Goal: Task Accomplishment & Management: Manage account settings

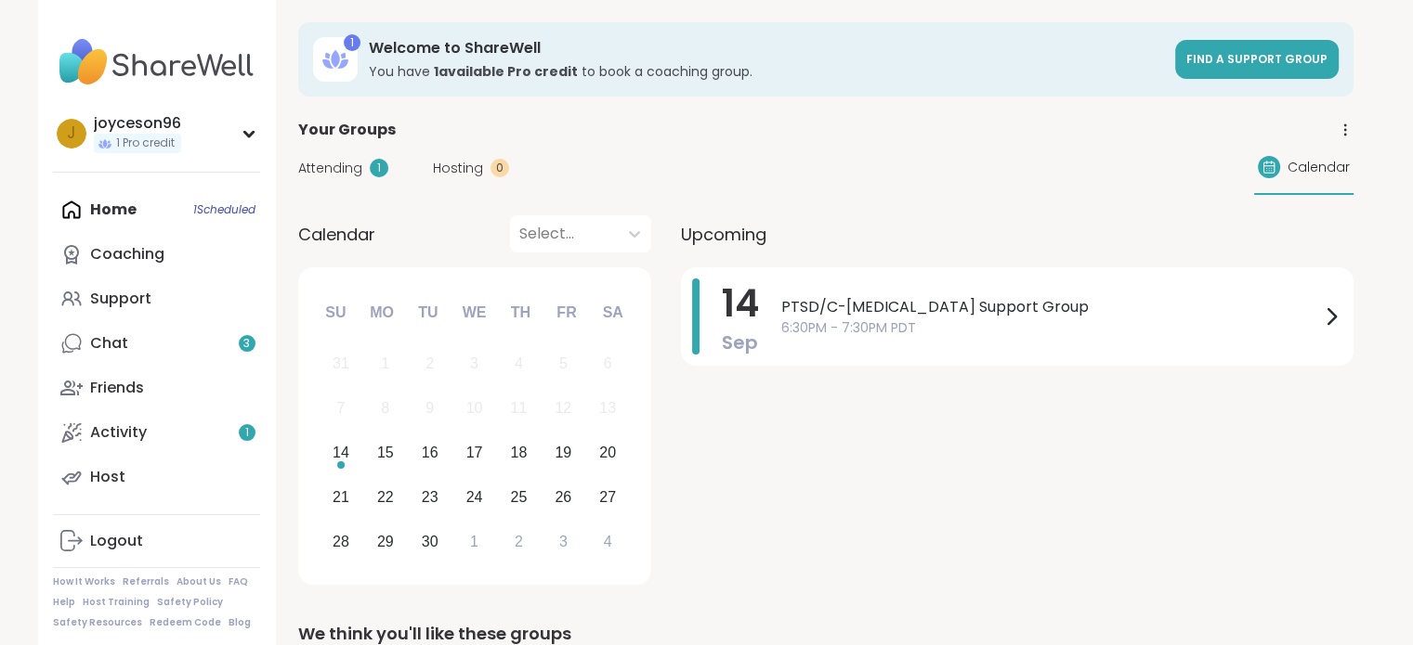
click at [349, 170] on span "Attending" at bounding box center [330, 169] width 64 height 20
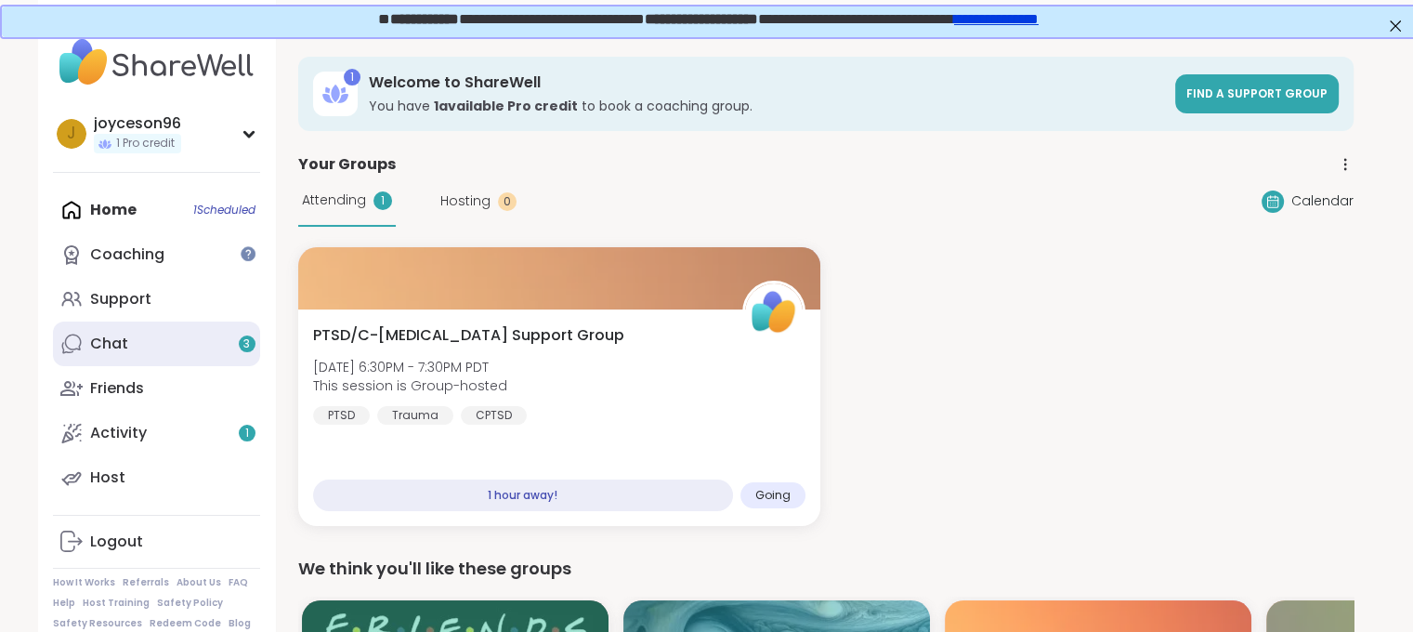
click at [100, 337] on div "Chat 3" at bounding box center [109, 343] width 38 height 20
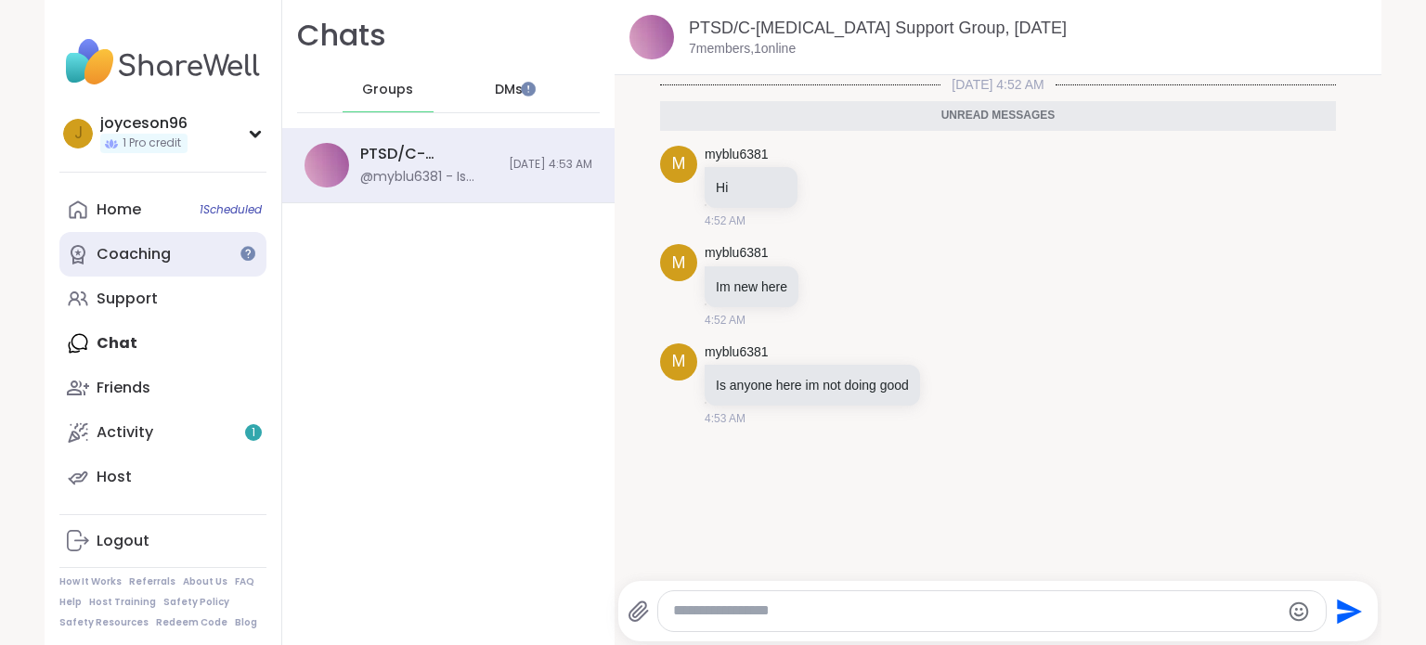
click at [141, 248] on div "Coaching" at bounding box center [134, 254] width 74 height 20
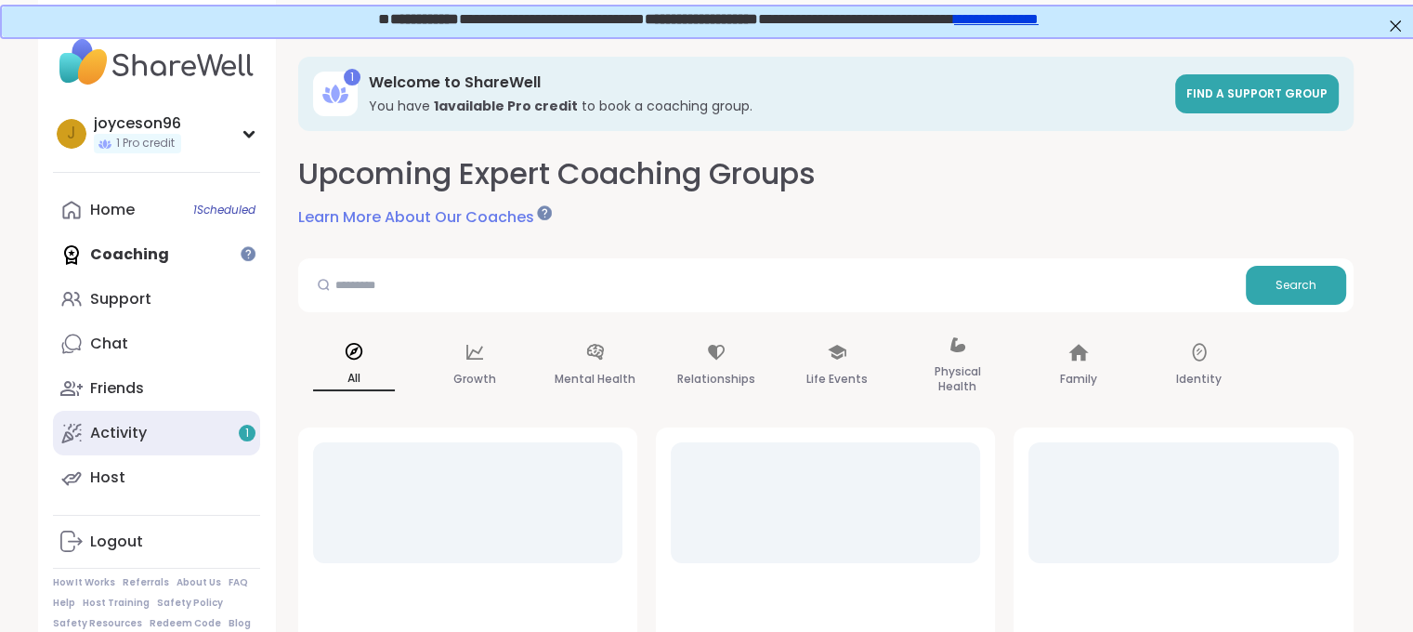
click at [195, 430] on link "Activity 1" at bounding box center [156, 432] width 207 height 45
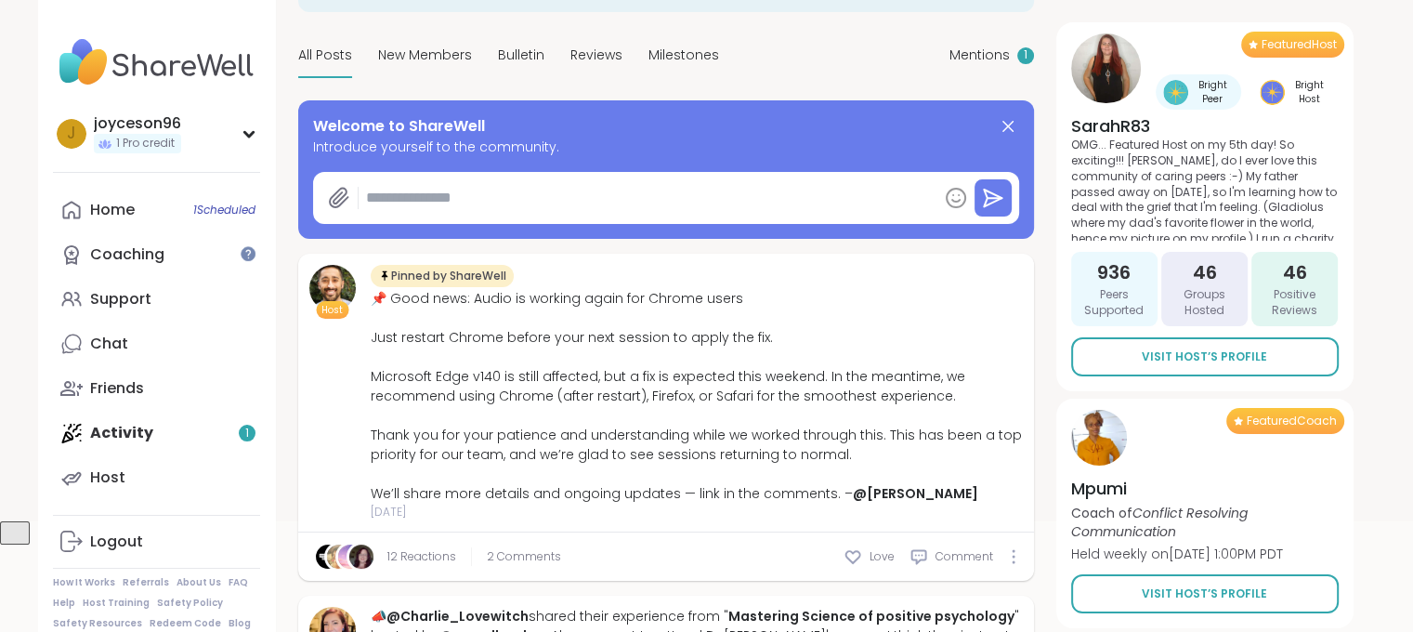
scroll to position [279, 0]
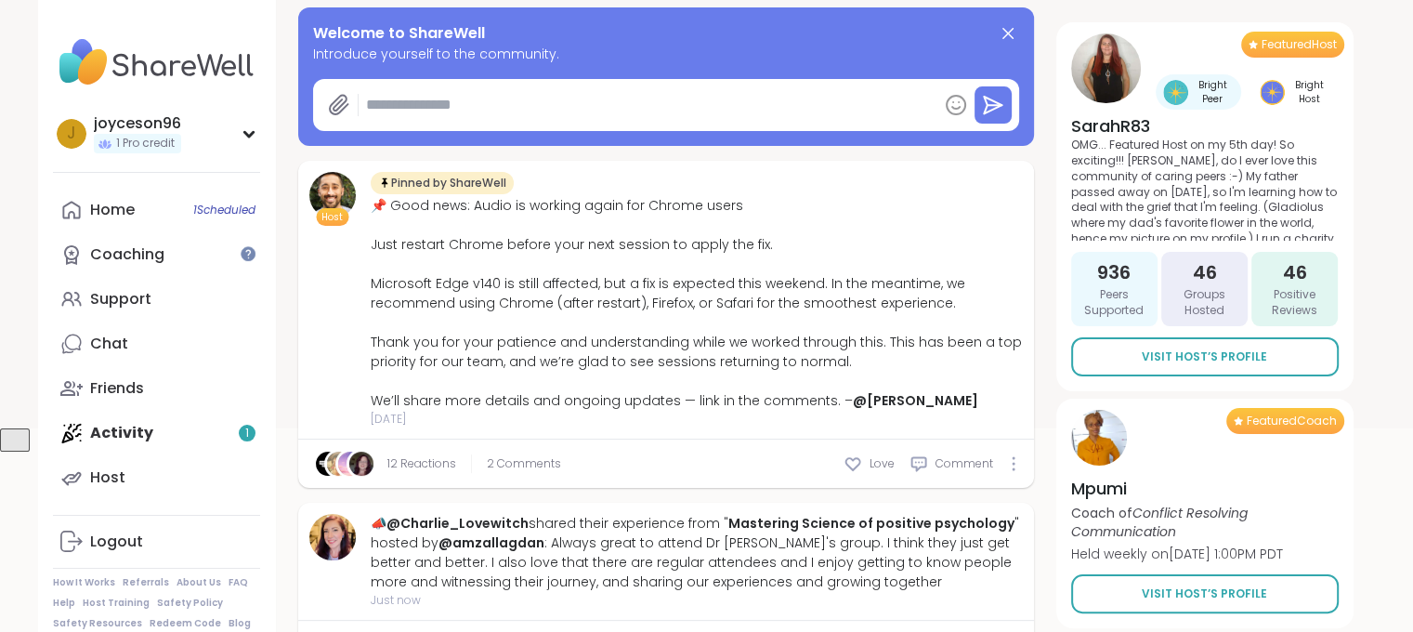
click at [844, 451] on div "12 Reactions 2 Comments Love Comment" at bounding box center [666, 463] width 736 height 48
click at [854, 464] on icon at bounding box center [852, 463] width 19 height 19
click at [89, 274] on link "Coaching" at bounding box center [156, 254] width 207 height 45
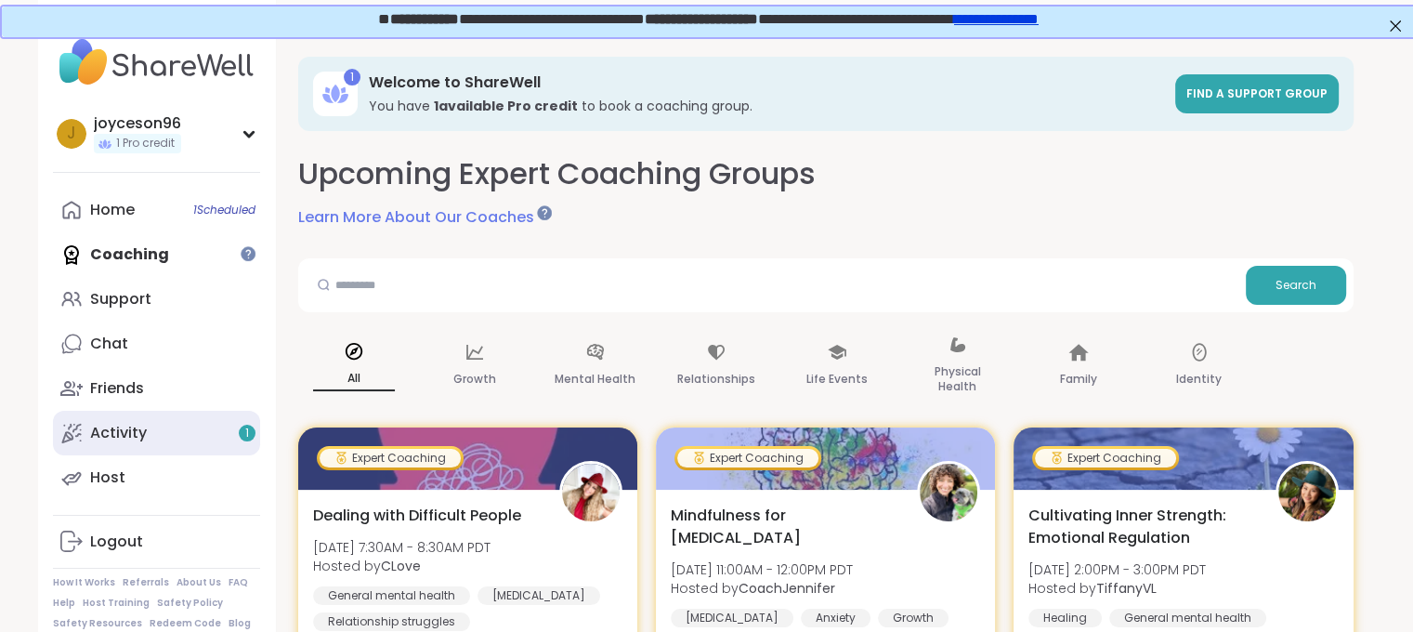
click at [158, 440] on link "Activity 1" at bounding box center [156, 432] width 207 height 45
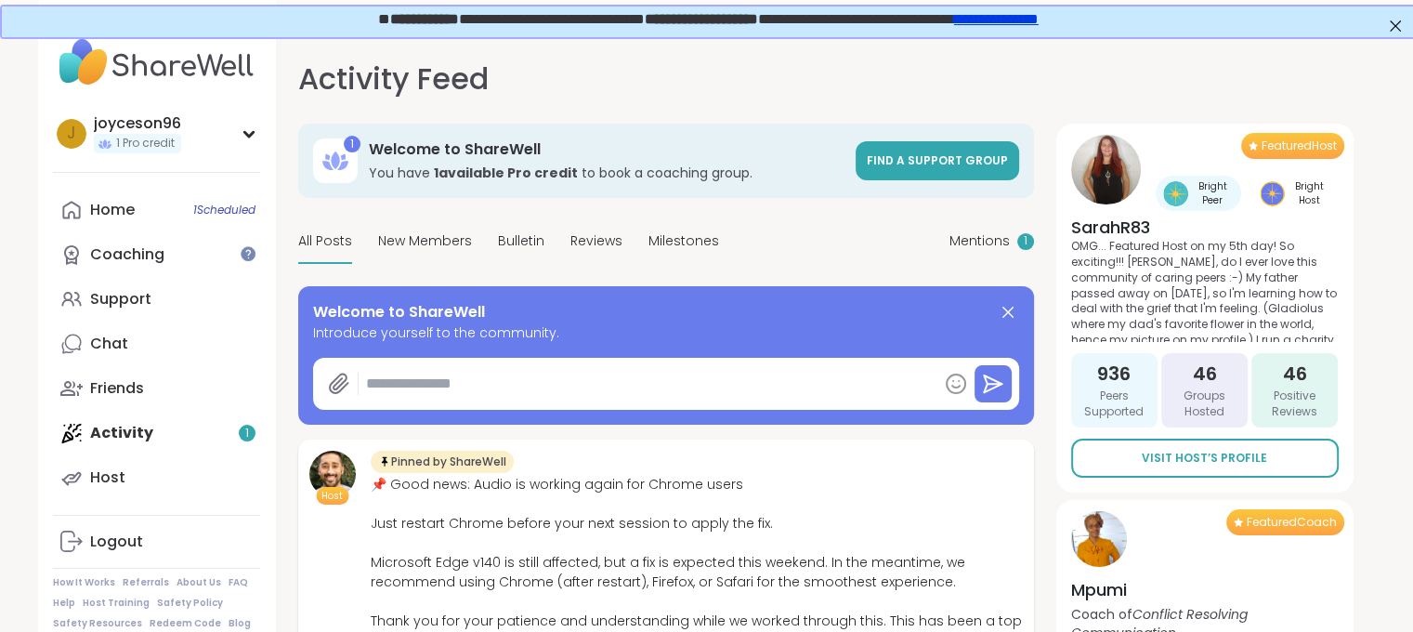
type textarea "*"
click at [152, 207] on link "Home 1 Scheduled" at bounding box center [156, 210] width 207 height 45
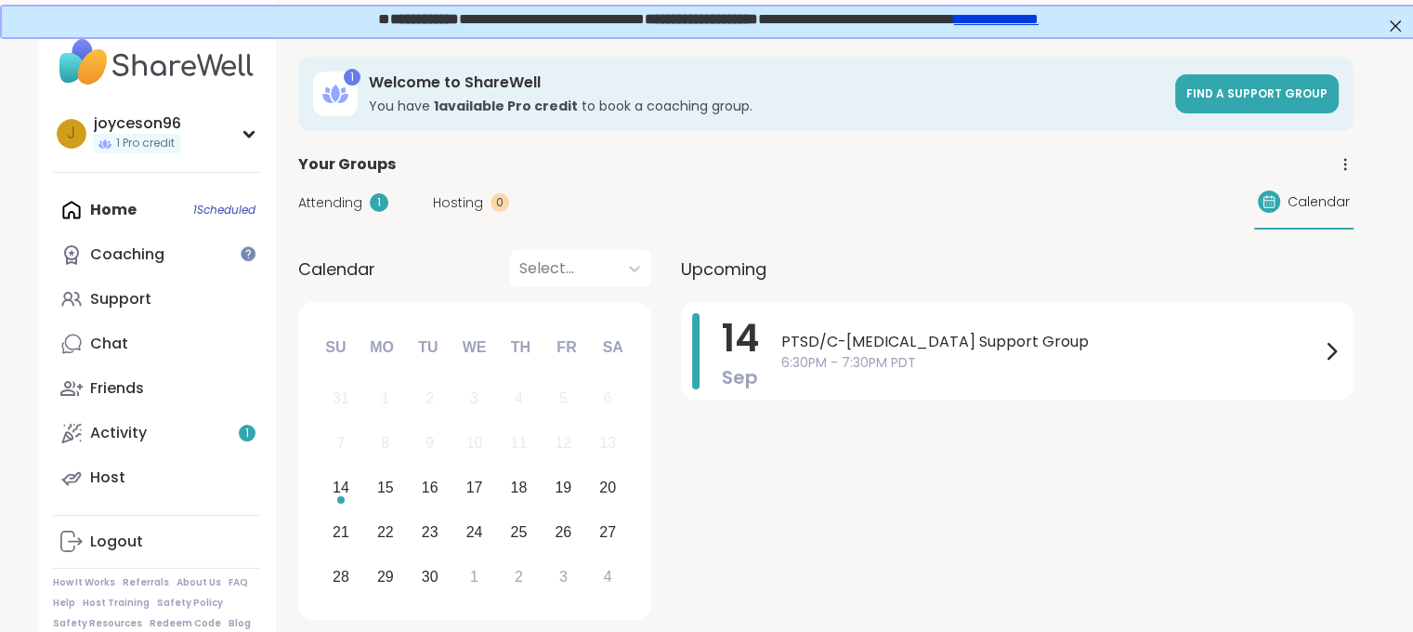
click at [327, 200] on span "Attending" at bounding box center [330, 203] width 64 height 20
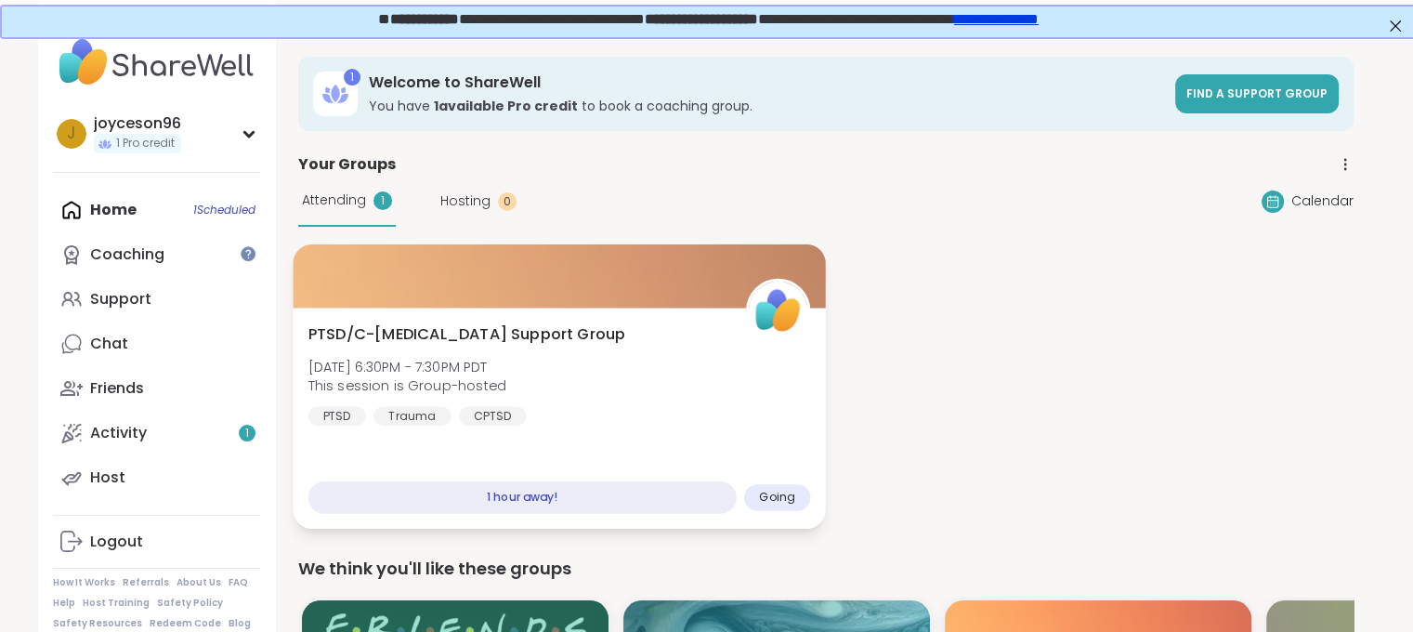
click at [784, 502] on span "Going" at bounding box center [777, 496] width 36 height 15
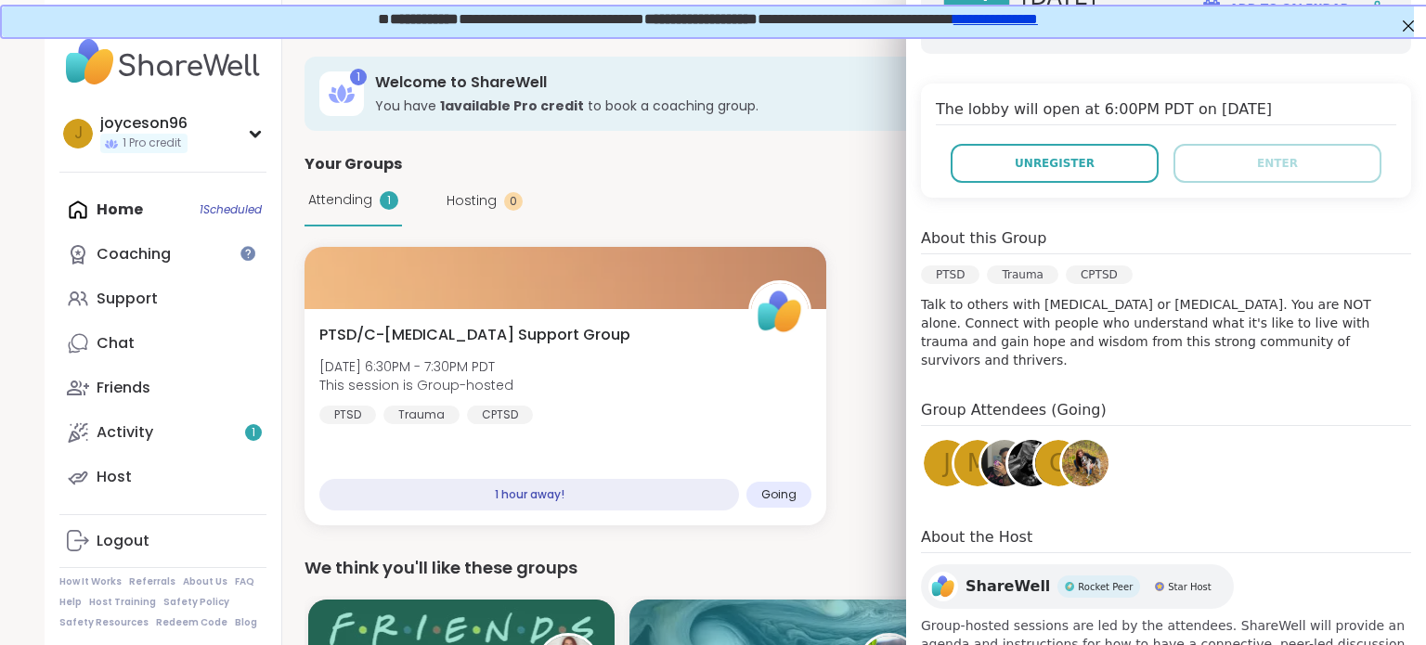
click at [979, 437] on link at bounding box center [1005, 463] width 52 height 52
click at [1048, 399] on h4 "Group Attendees (Going)" at bounding box center [1166, 412] width 490 height 27
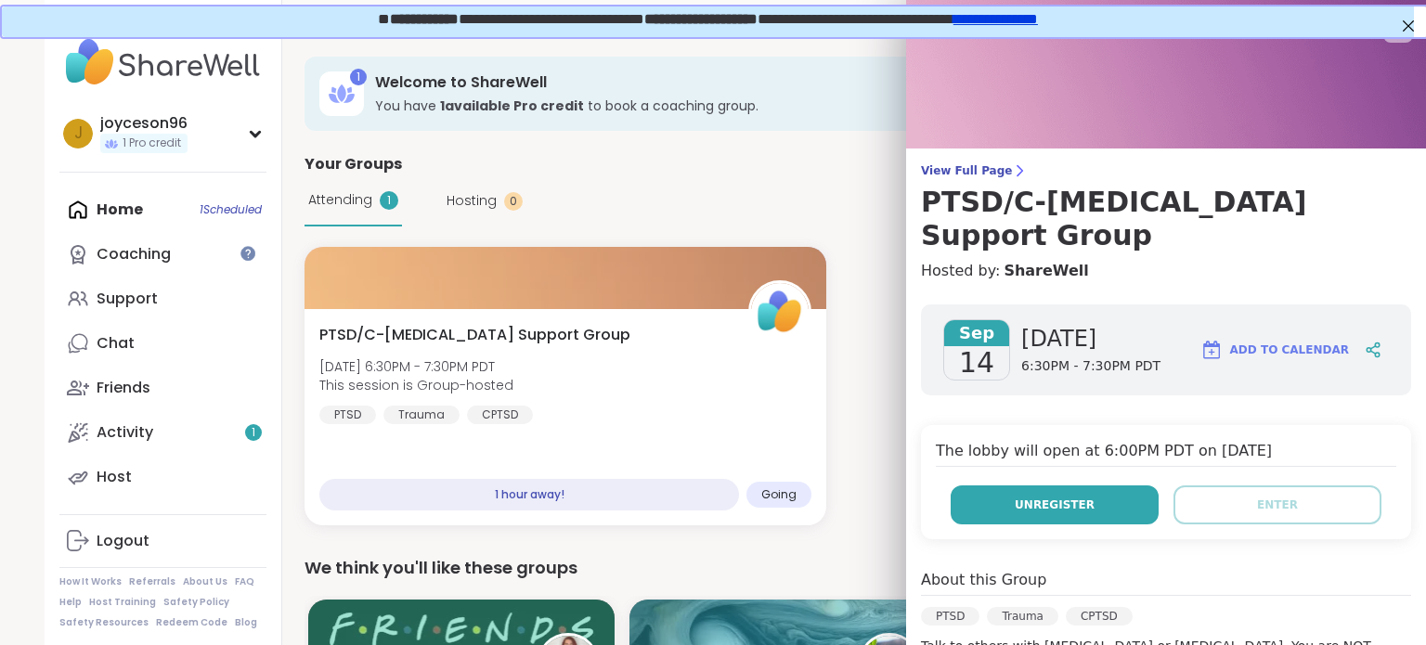
click at [1112, 486] on button "Unregister" at bounding box center [1055, 505] width 208 height 39
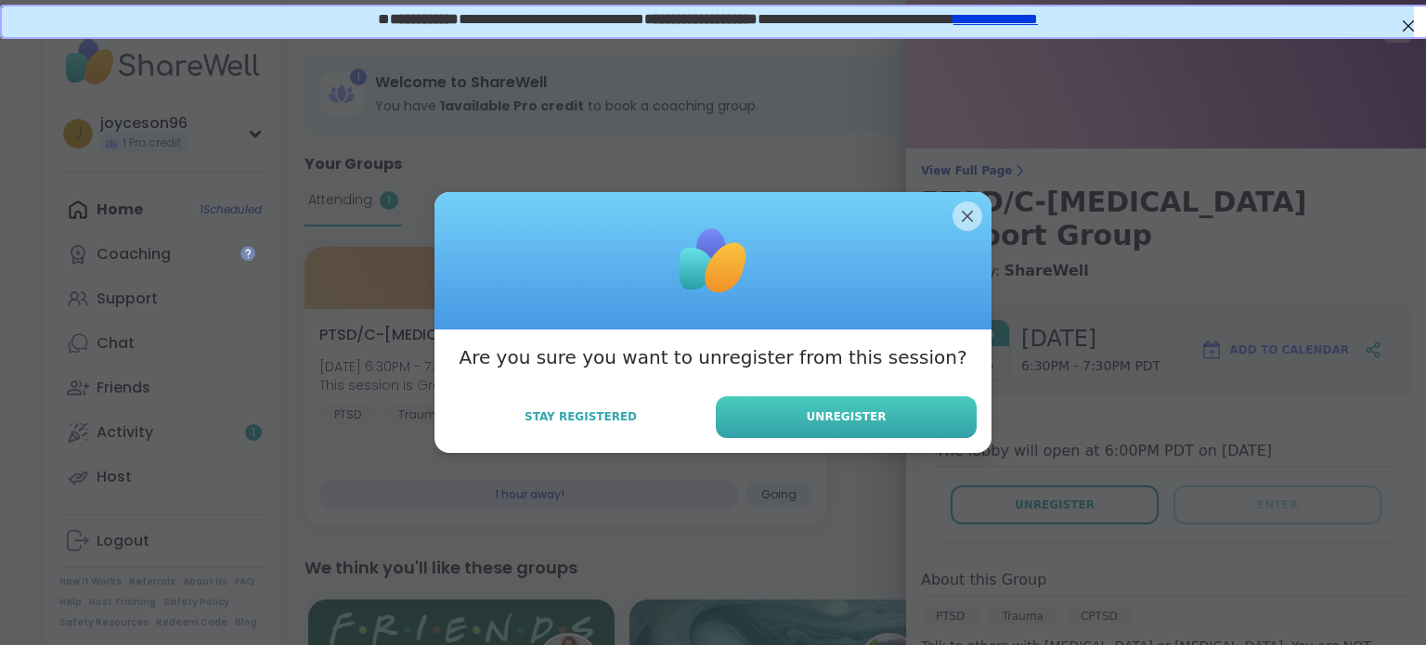
click at [780, 423] on button "Unregister" at bounding box center [846, 418] width 261 height 42
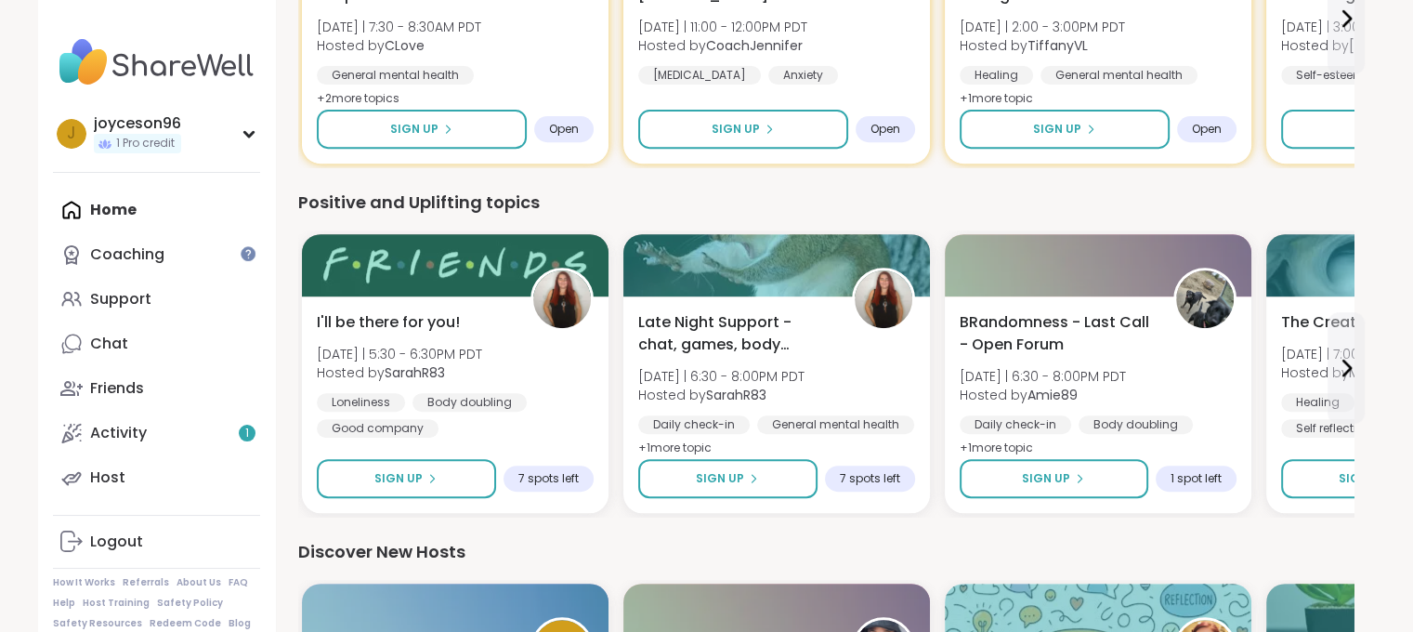
scroll to position [1207, 0]
